Goal: Task Accomplishment & Management: Use online tool/utility

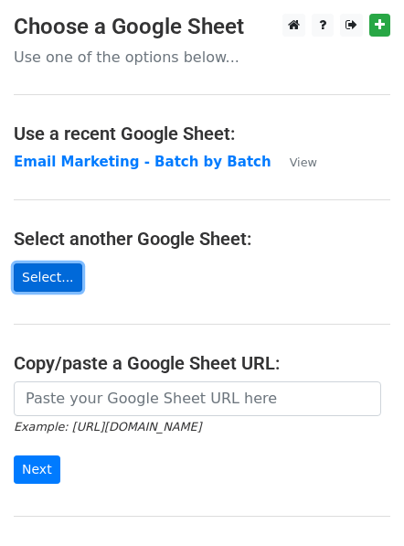
click at [58, 274] on link "Select..." at bounding box center [48, 277] width 69 height 28
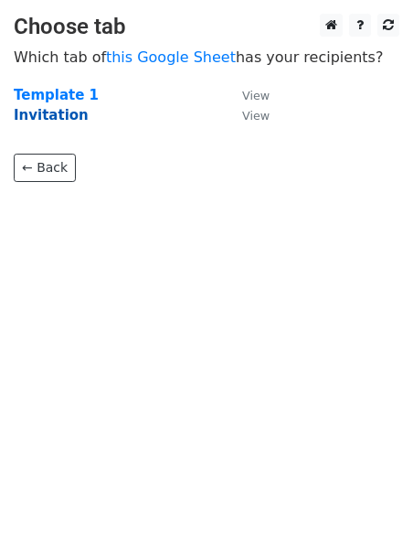
click at [48, 113] on strong "Invitation" at bounding box center [51, 115] width 75 height 16
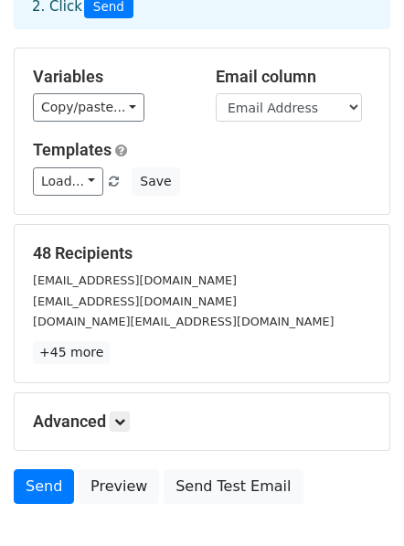
scroll to position [233, 0]
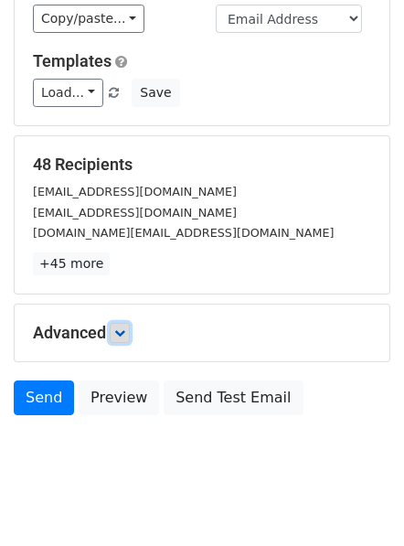
click at [124, 327] on icon at bounding box center [119, 332] width 11 height 11
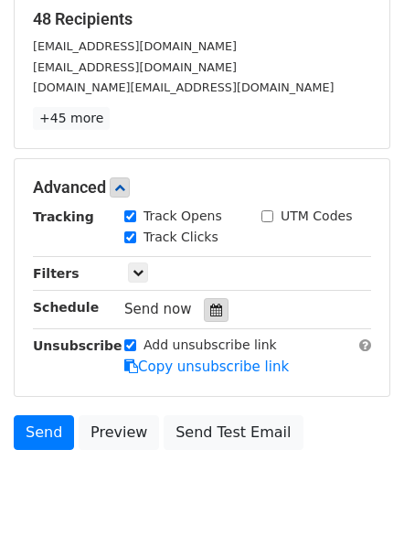
scroll to position [379, 0]
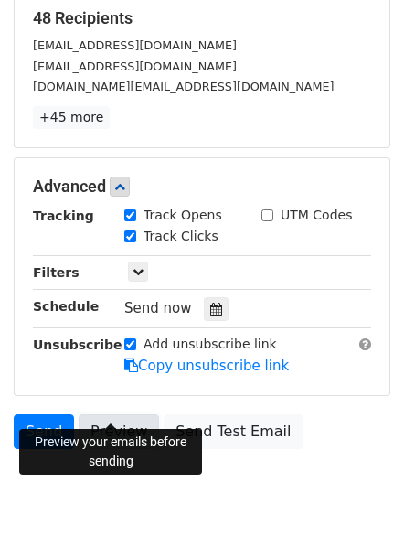
click at [121, 414] on link "Preview" at bounding box center [119, 431] width 80 height 35
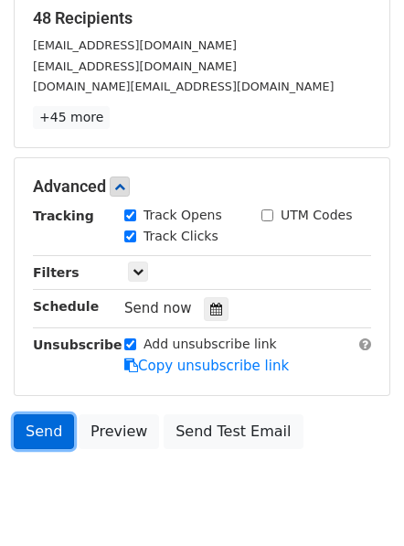
click at [41, 416] on link "Send" at bounding box center [44, 431] width 60 height 35
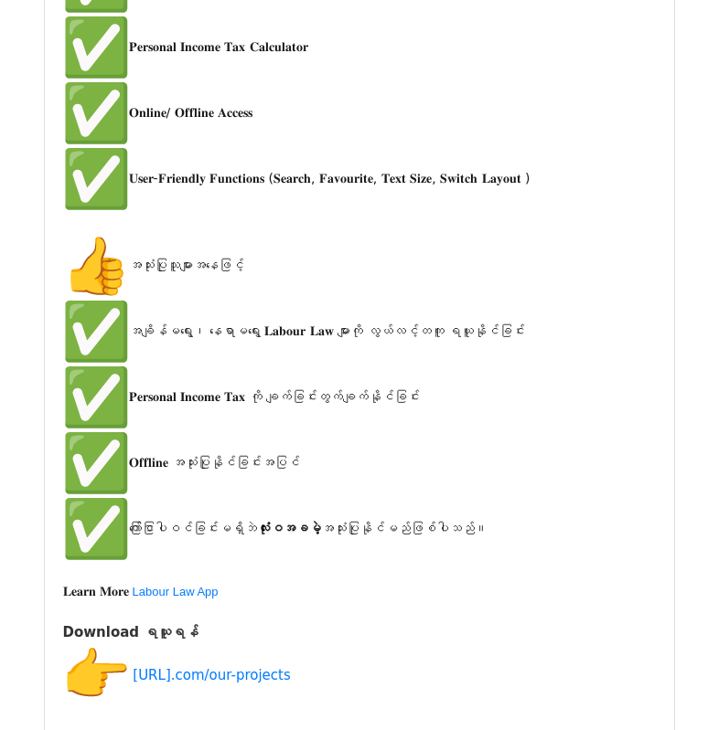
scroll to position [7021, 0]
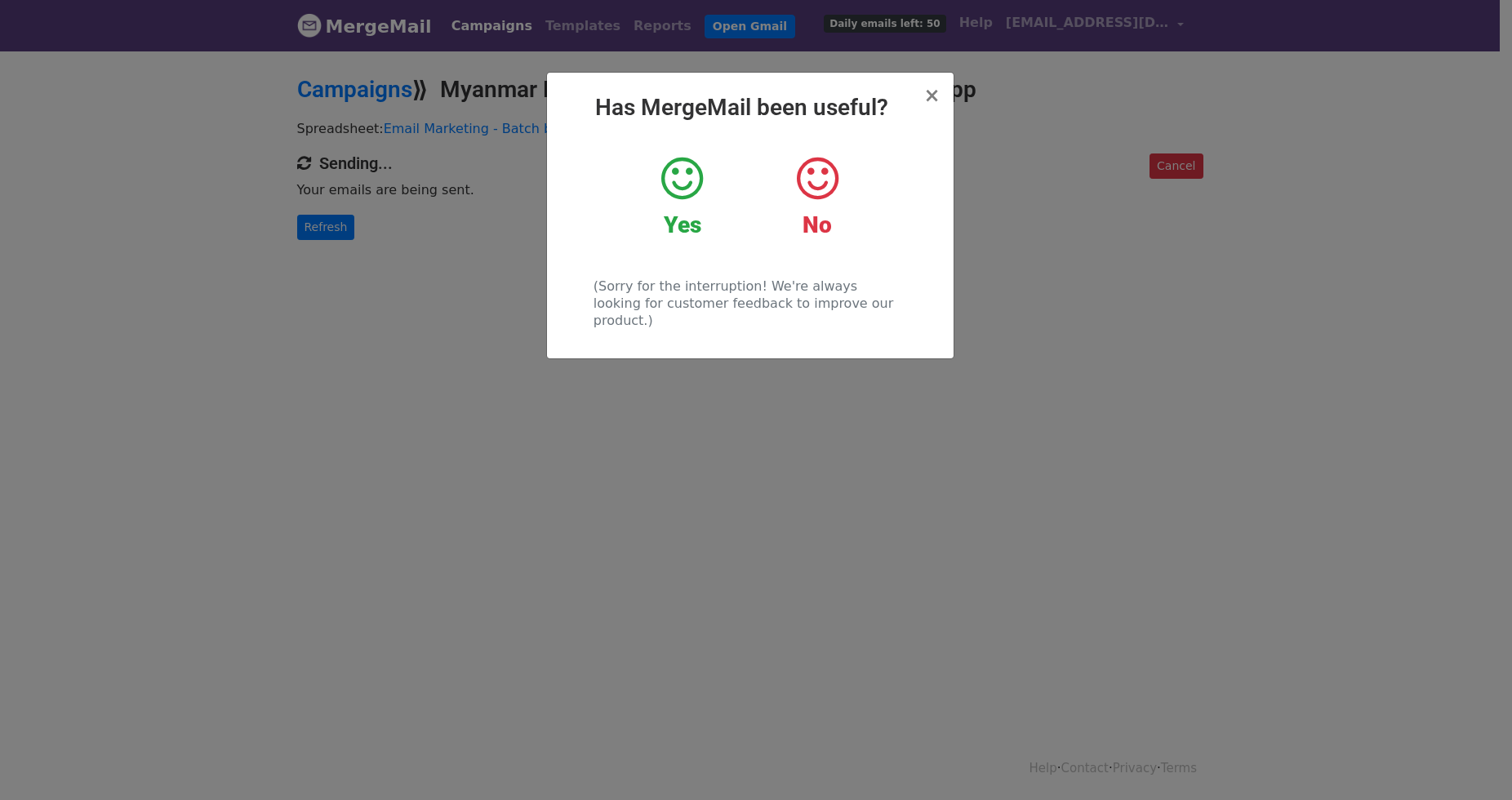
click at [698, 182] on icon at bounding box center [682, 179] width 42 height 49
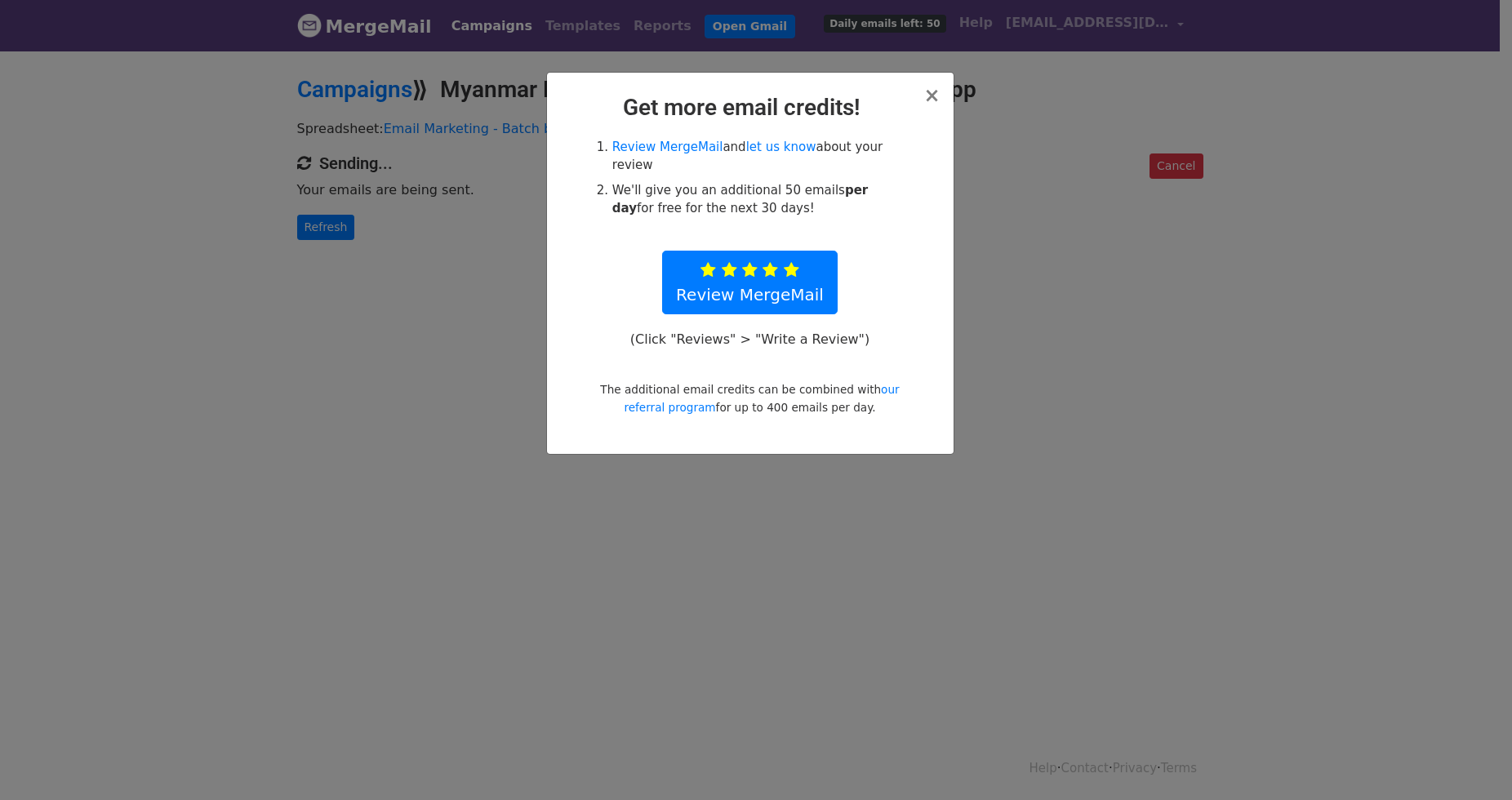
click at [940, 91] on div "× Get more email credits! Review MergeMail and let us know about your review We…" at bounding box center [750, 262] width 406 height 381
click at [934, 100] on span "×" at bounding box center [931, 96] width 16 height 23
